Goal: Find specific page/section: Find specific page/section

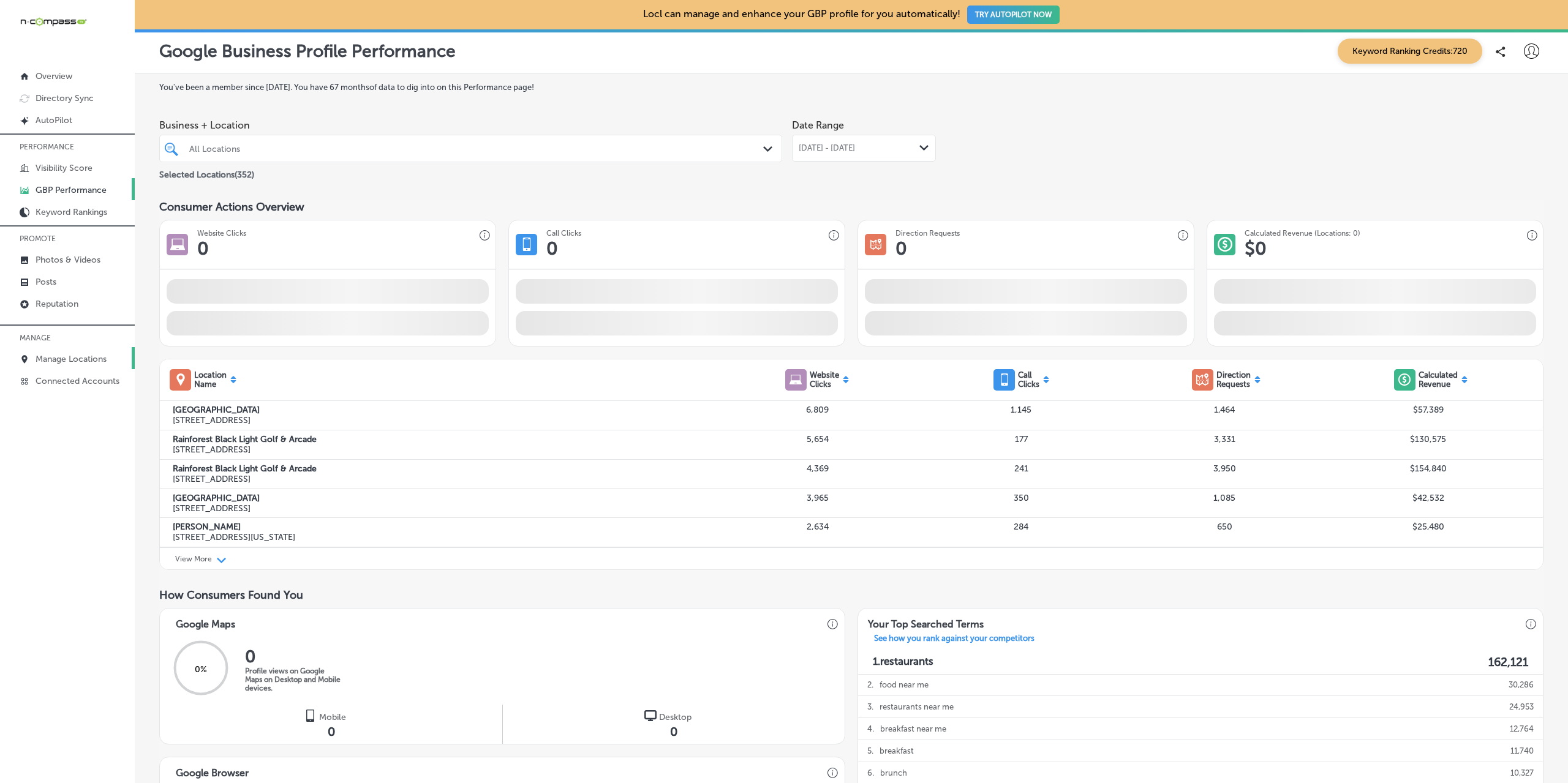
drag, startPoint x: 333, startPoint y: 152, endPoint x: 96, endPoint y: 356, distance: 312.7
click at [333, 152] on div "All Locations" at bounding box center [477, 149] width 575 height 11
click at [95, 357] on p "Manage Locations" at bounding box center [70, 360] width 71 height 11
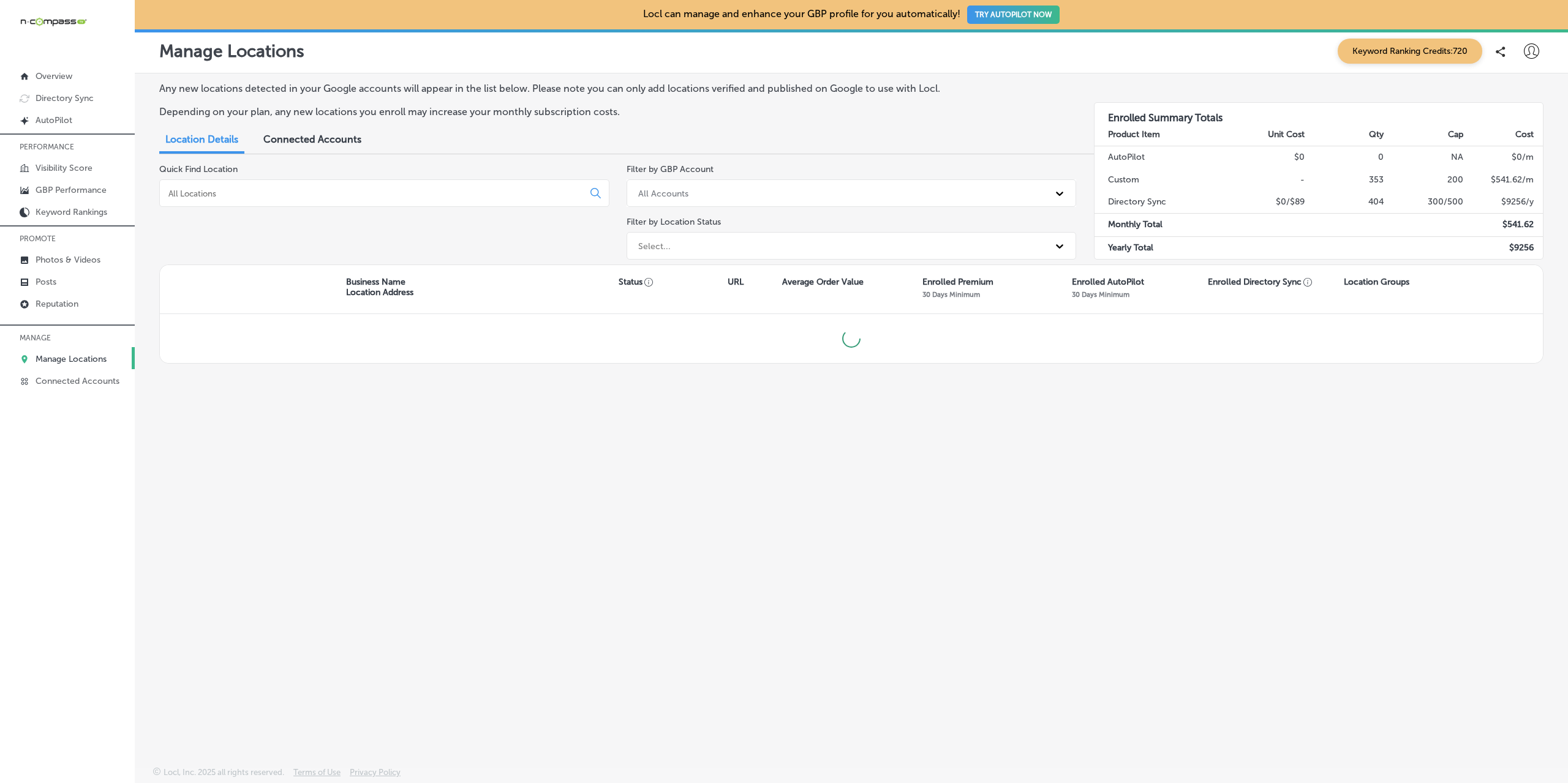
click at [283, 200] on div at bounding box center [384, 193] width 450 height 28
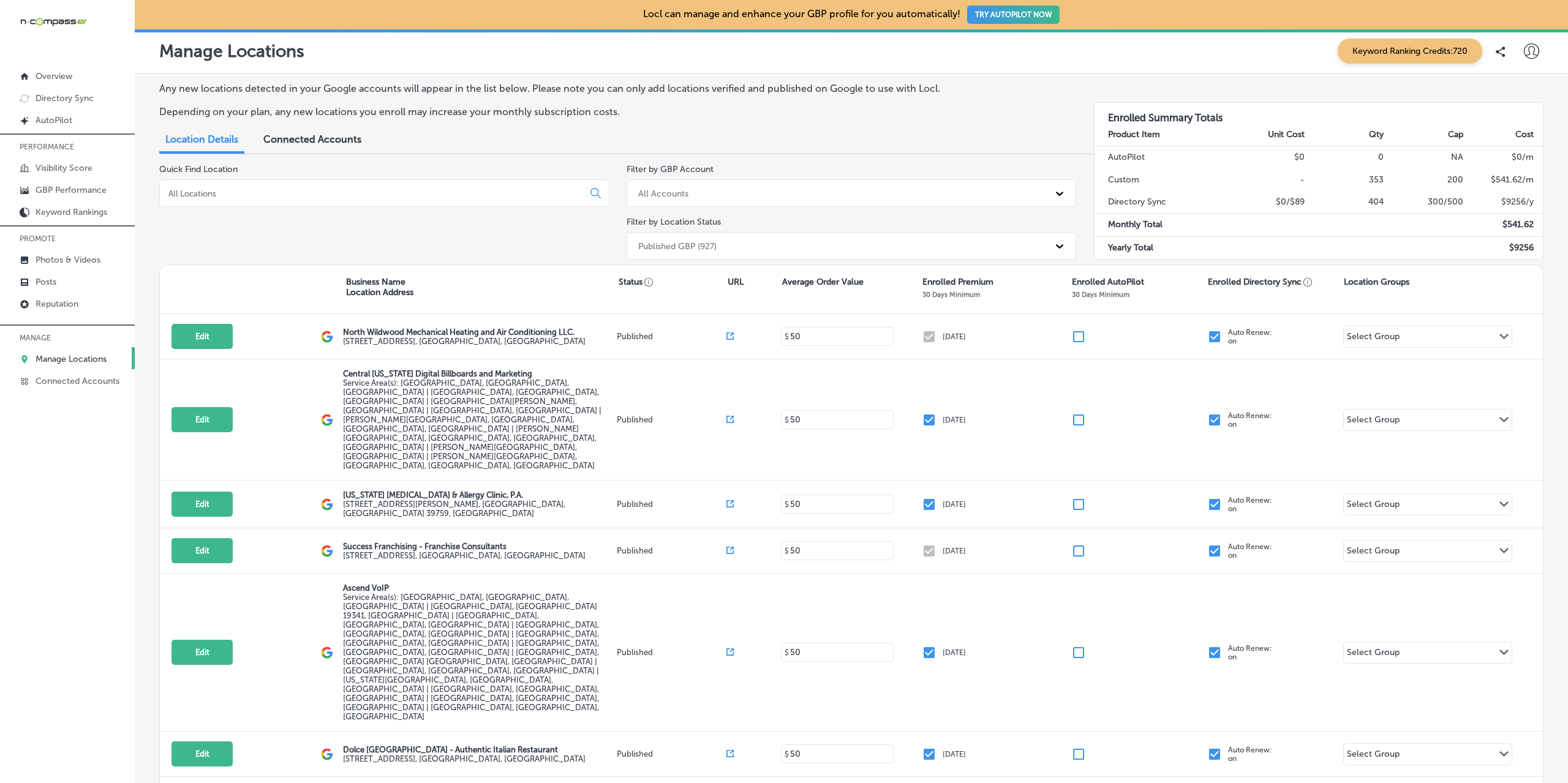
click at [284, 196] on input at bounding box center [374, 194] width 414 height 11
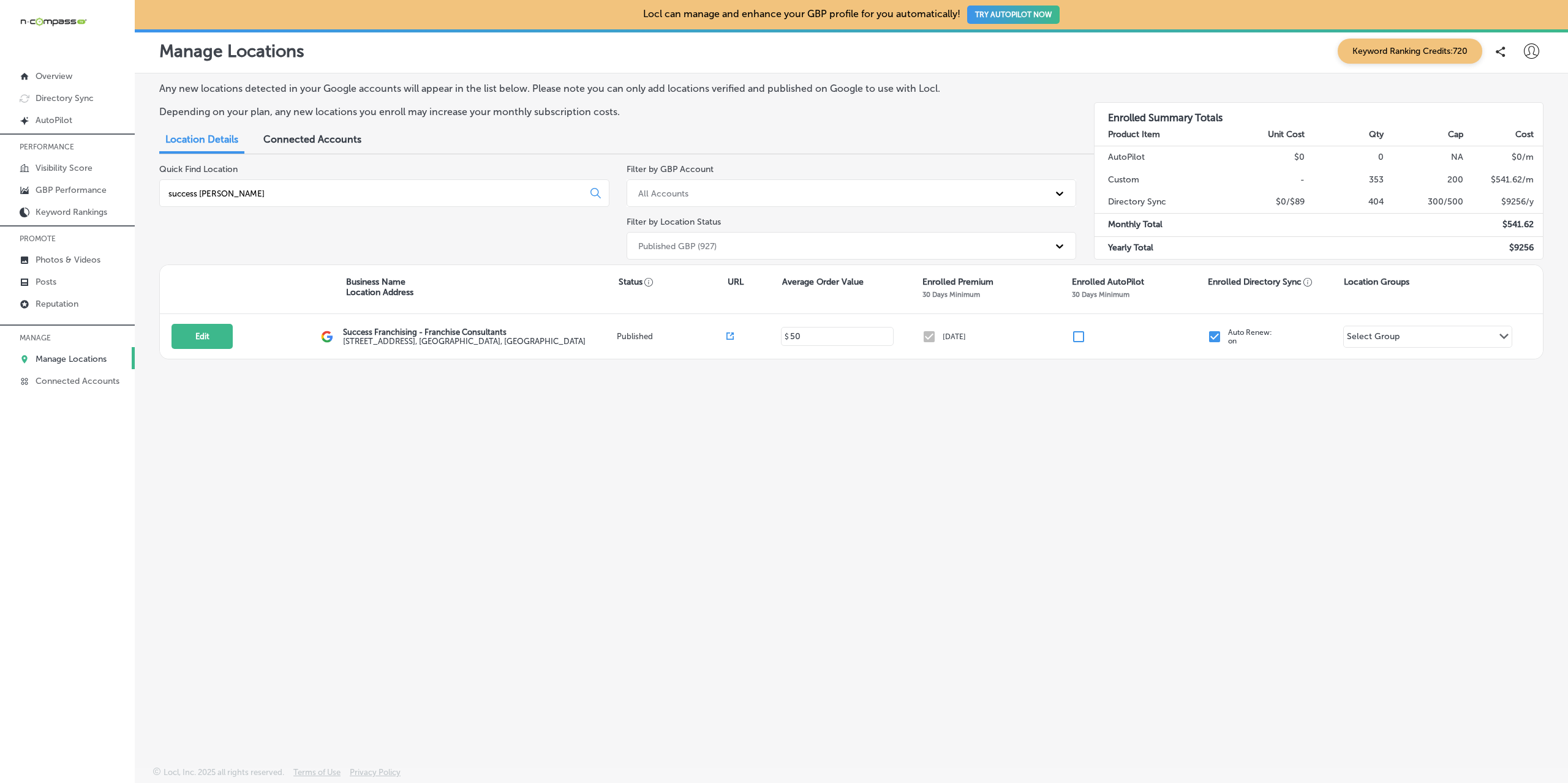
type input "success [PERSON_NAME]"
